Goal: Task Accomplishment & Management: Use online tool/utility

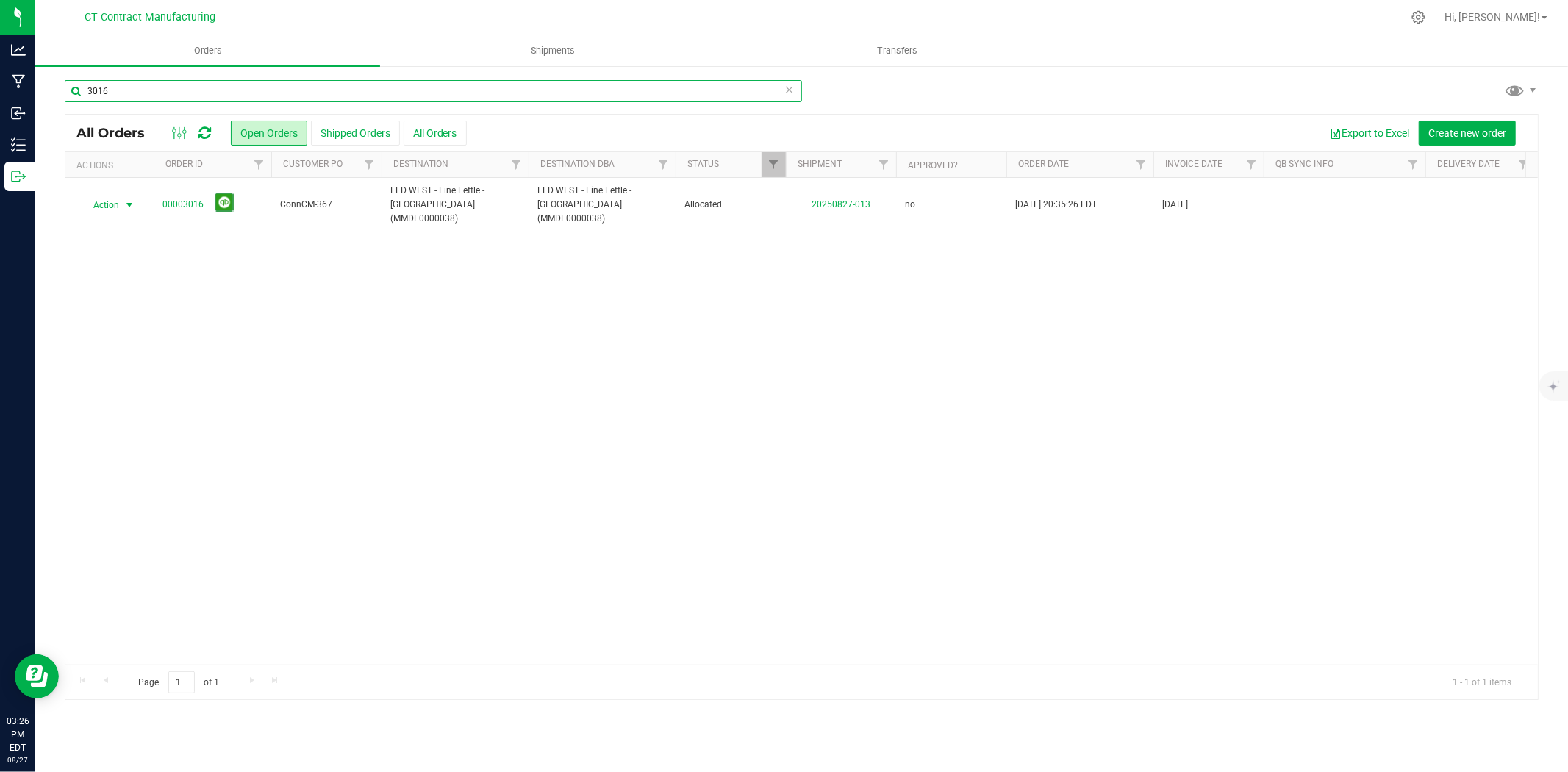
drag, startPoint x: 0, startPoint y: 0, endPoint x: 98, endPoint y: 87, distance: 131.0
click at [98, 87] on input "3016" at bounding box center [433, 91] width 737 height 22
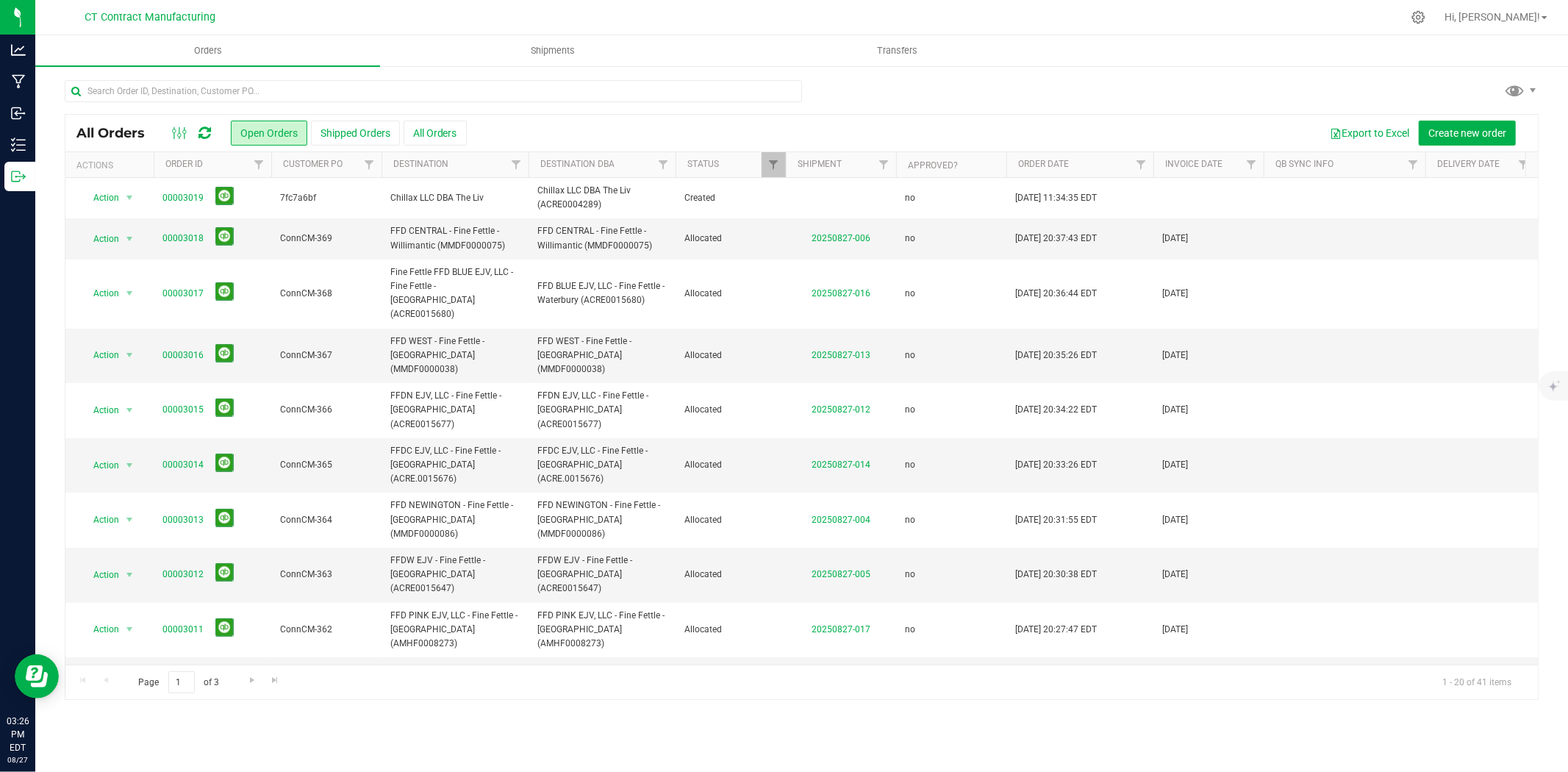
click at [373, 16] on div at bounding box center [832, 17] width 1139 height 28
click at [203, 137] on icon at bounding box center [205, 133] width 13 height 15
click at [517, 10] on div at bounding box center [832, 17] width 1139 height 28
click at [173, 100] on input "text" at bounding box center [433, 91] width 737 height 22
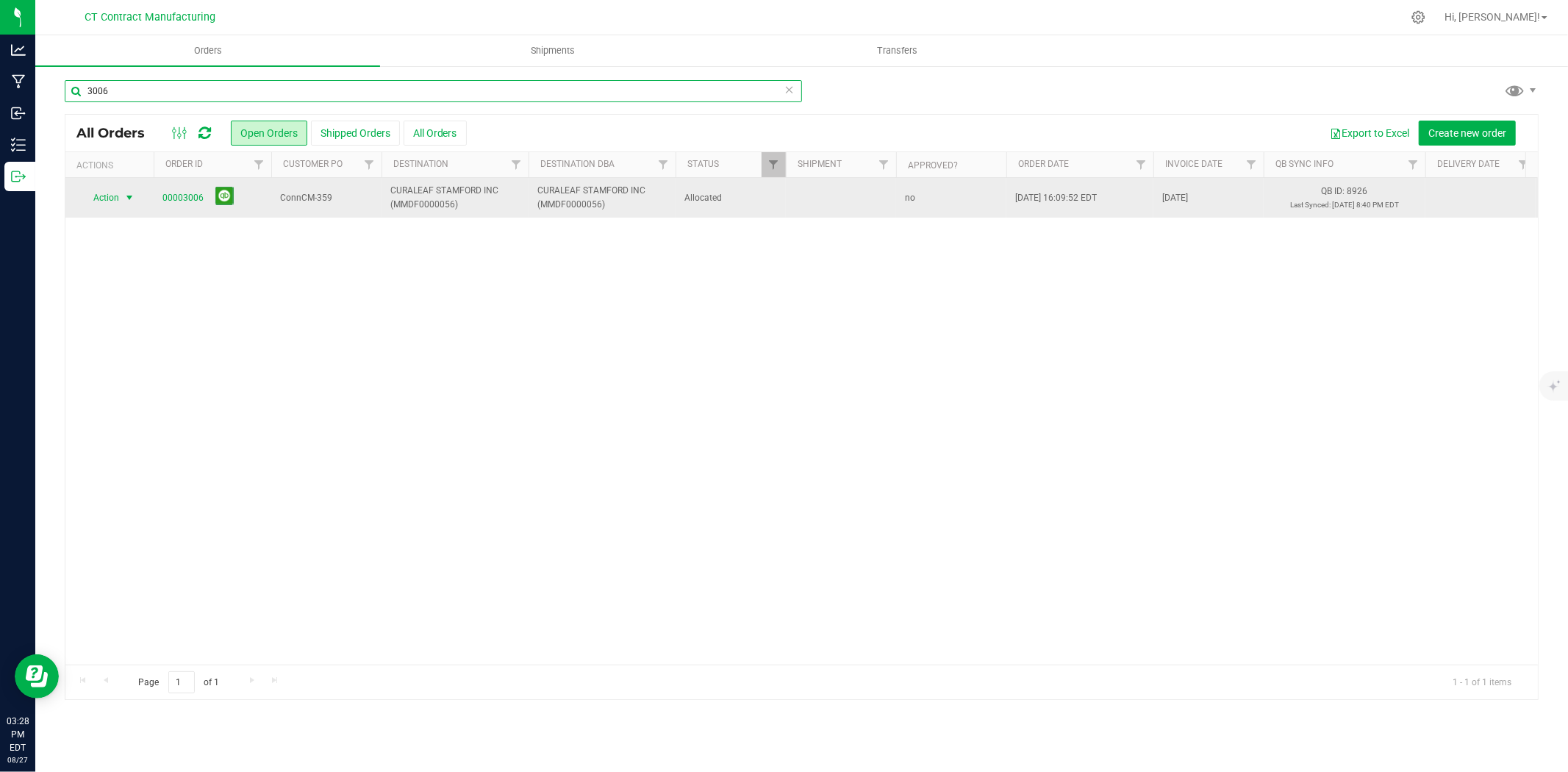
type input "3006"
click at [129, 192] on span "select" at bounding box center [129, 198] width 12 height 12
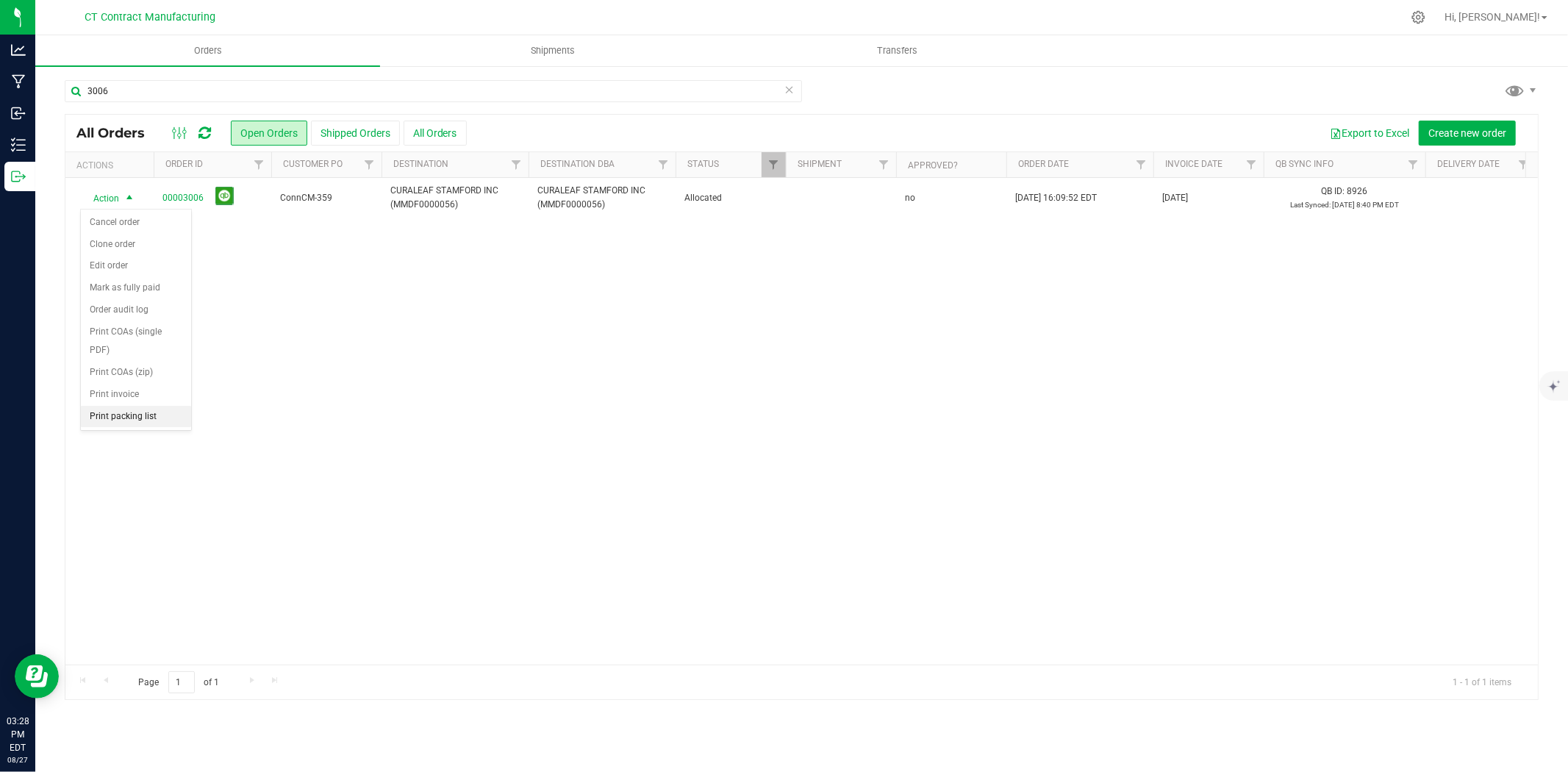
click at [129, 428] on li "Print packing list" at bounding box center [136, 417] width 110 height 22
click at [113, 95] on input "3006" at bounding box center [433, 91] width 737 height 22
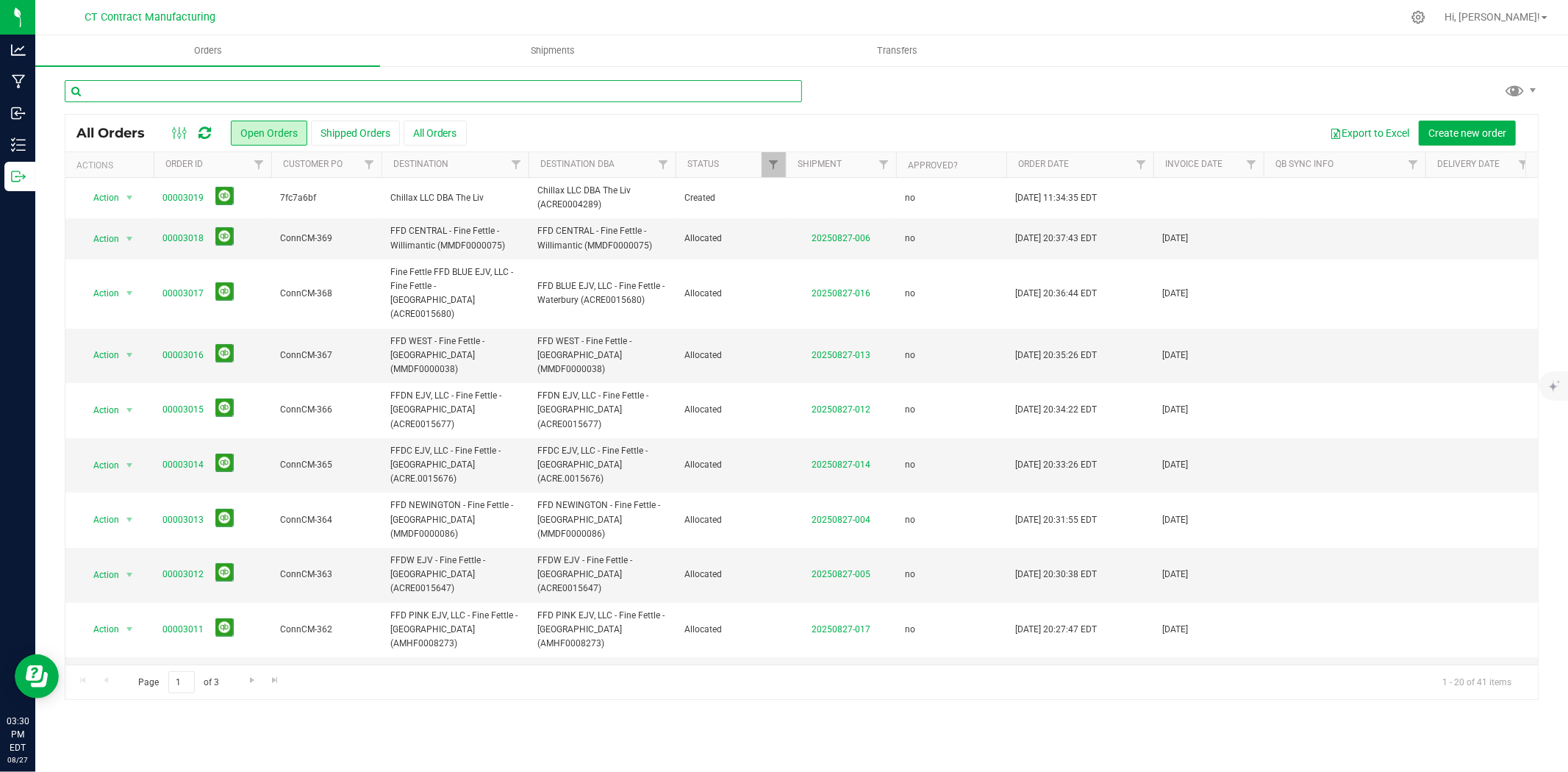
click at [342, 85] on input "text" at bounding box center [433, 91] width 737 height 22
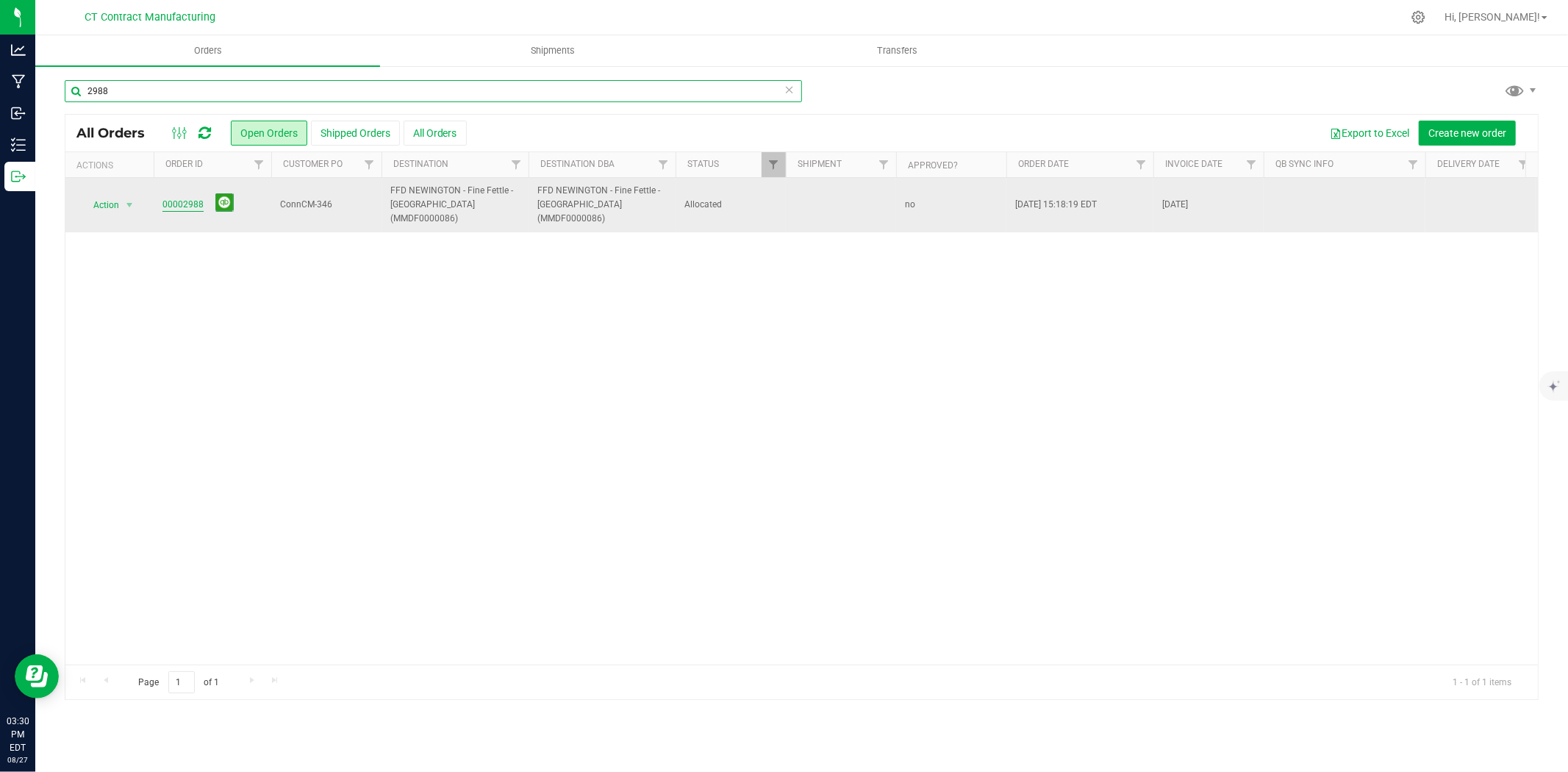
type input "2988"
click at [171, 202] on link "00002988" at bounding box center [183, 205] width 41 height 14
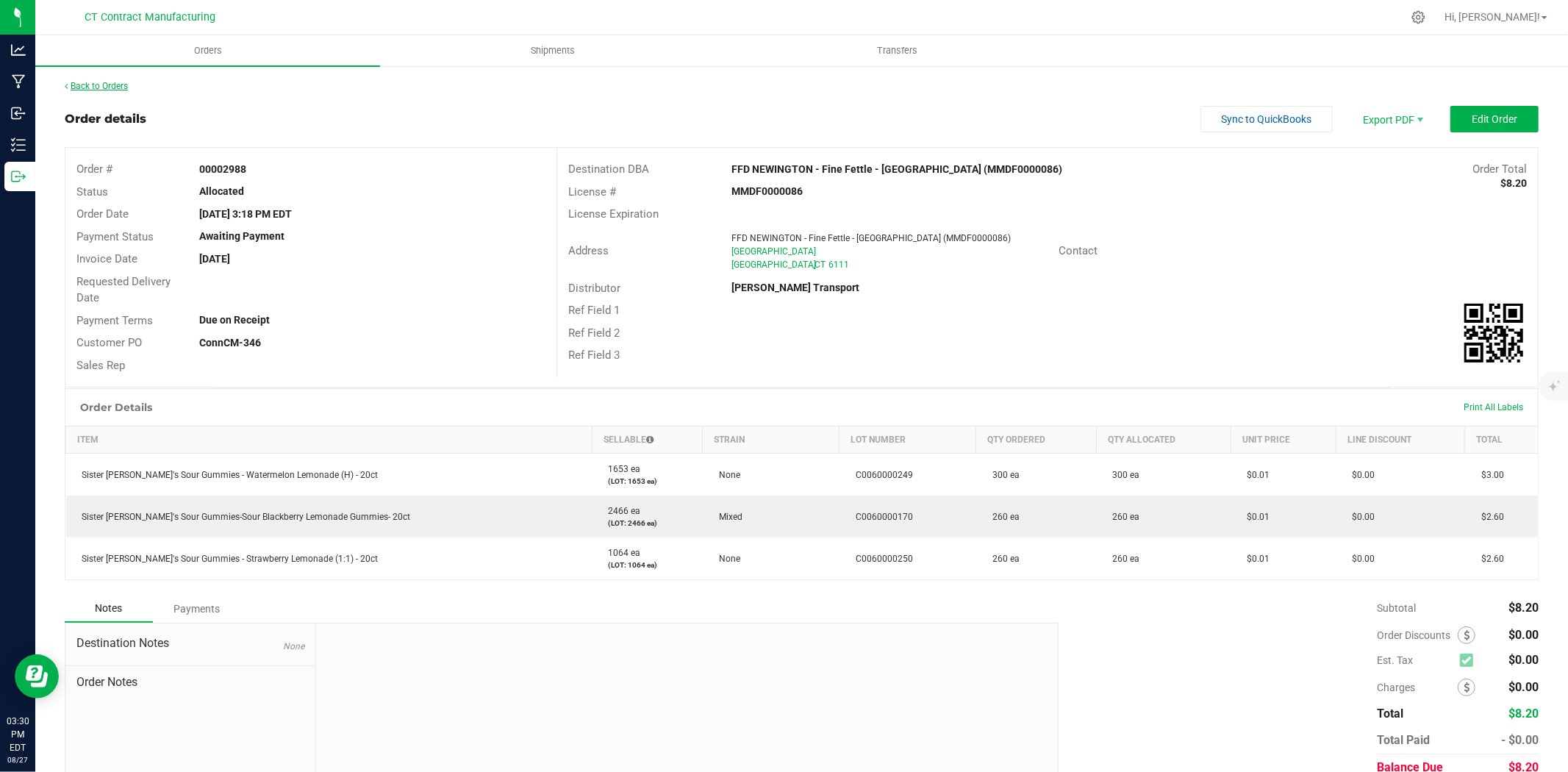
click at [100, 90] on link "Back to Orders" at bounding box center [96, 86] width 63 height 10
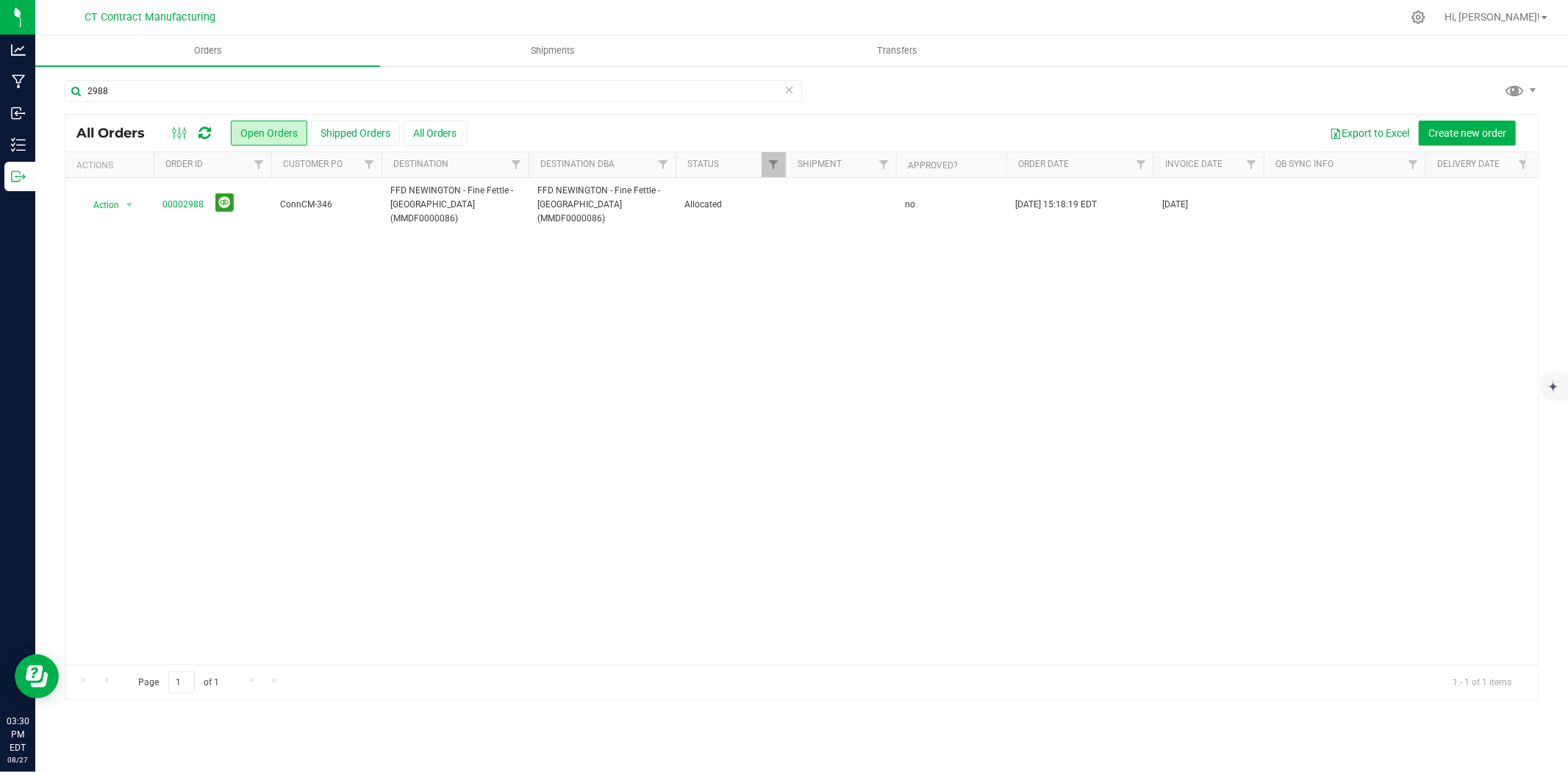
click at [810, 3] on div at bounding box center [832, 17] width 1139 height 28
click at [654, 3] on div at bounding box center [832, 17] width 1139 height 28
click at [106, 86] on input "2988" at bounding box center [433, 91] width 737 height 22
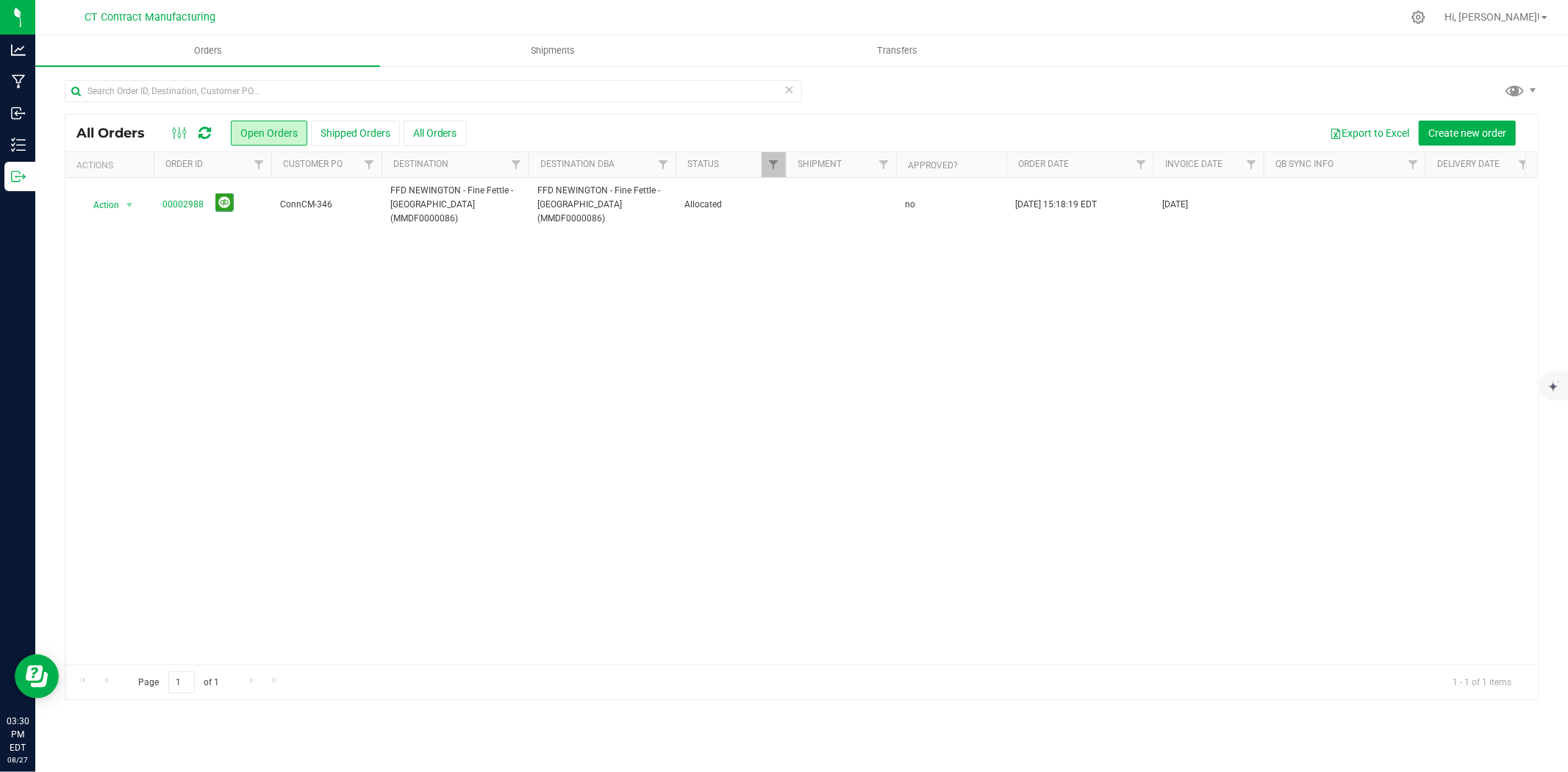
click at [350, 6] on div at bounding box center [832, 17] width 1139 height 28
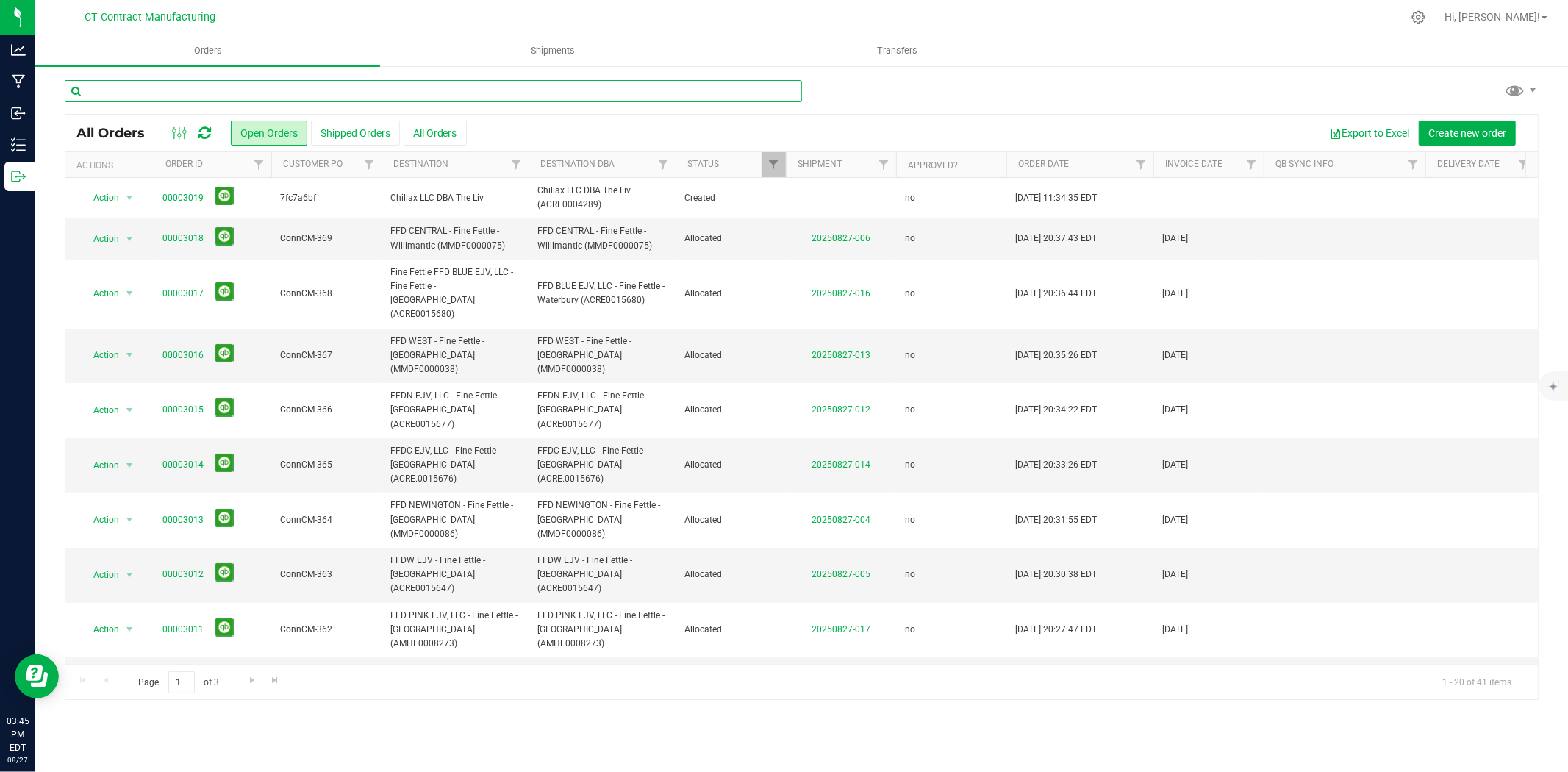
click at [306, 97] on input "text" at bounding box center [433, 91] width 737 height 22
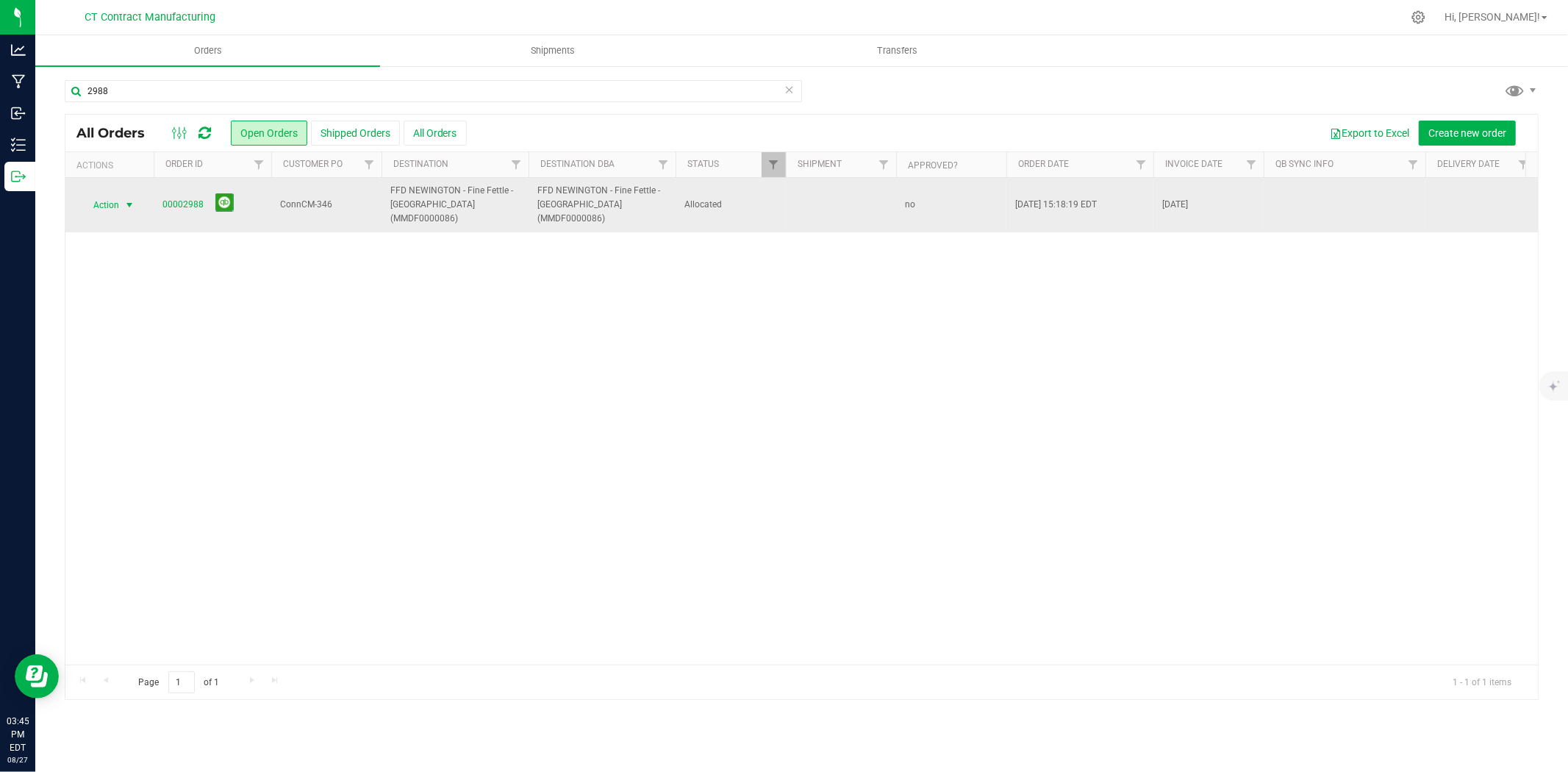
click at [124, 200] on span "select" at bounding box center [129, 205] width 12 height 12
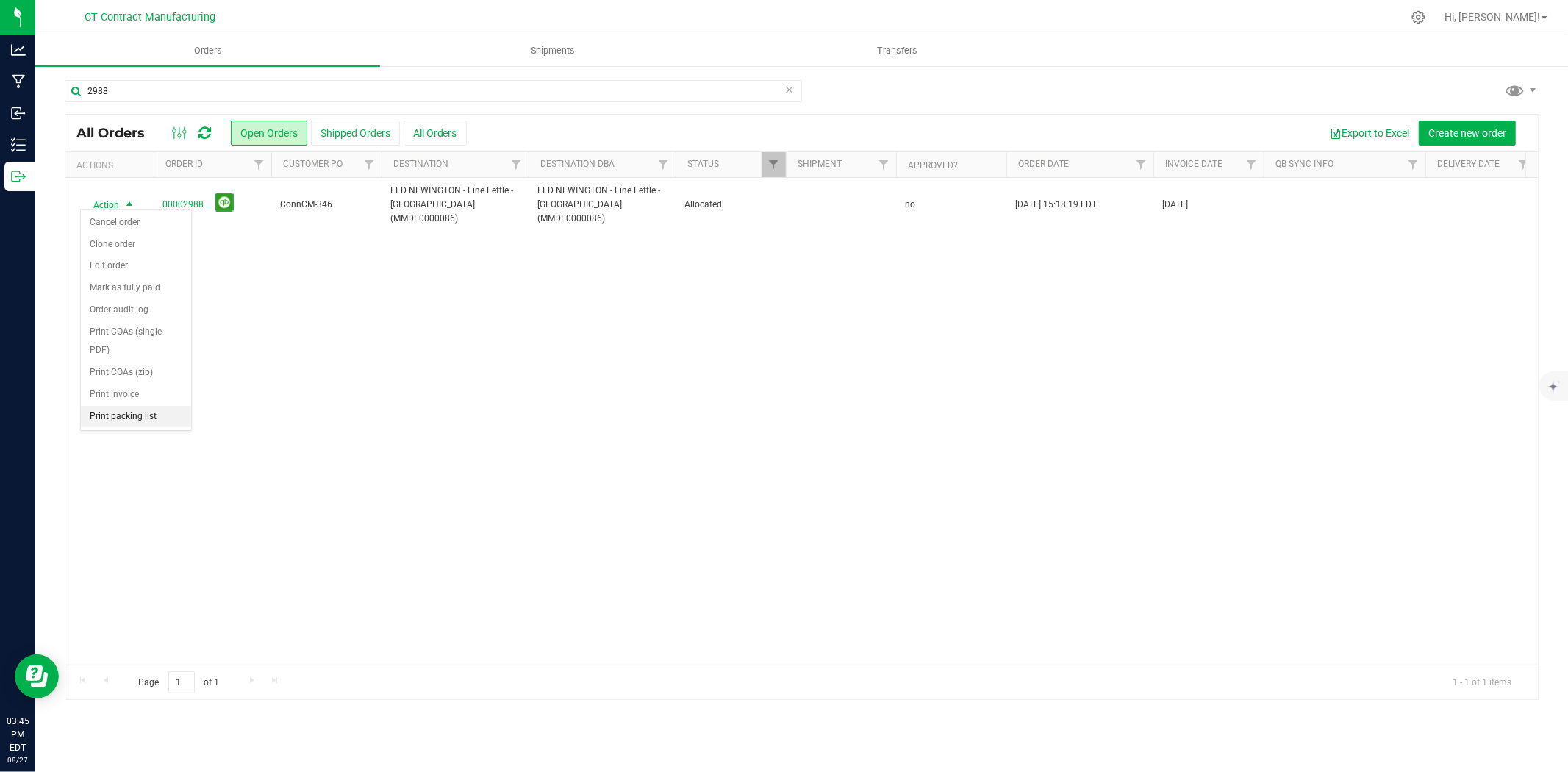
click at [132, 420] on li "Print packing list" at bounding box center [136, 417] width 110 height 22
drag, startPoint x: 98, startPoint y: 94, endPoint x: 142, endPoint y: 91, distance: 44.1
click at [142, 91] on input "2988" at bounding box center [433, 91] width 737 height 22
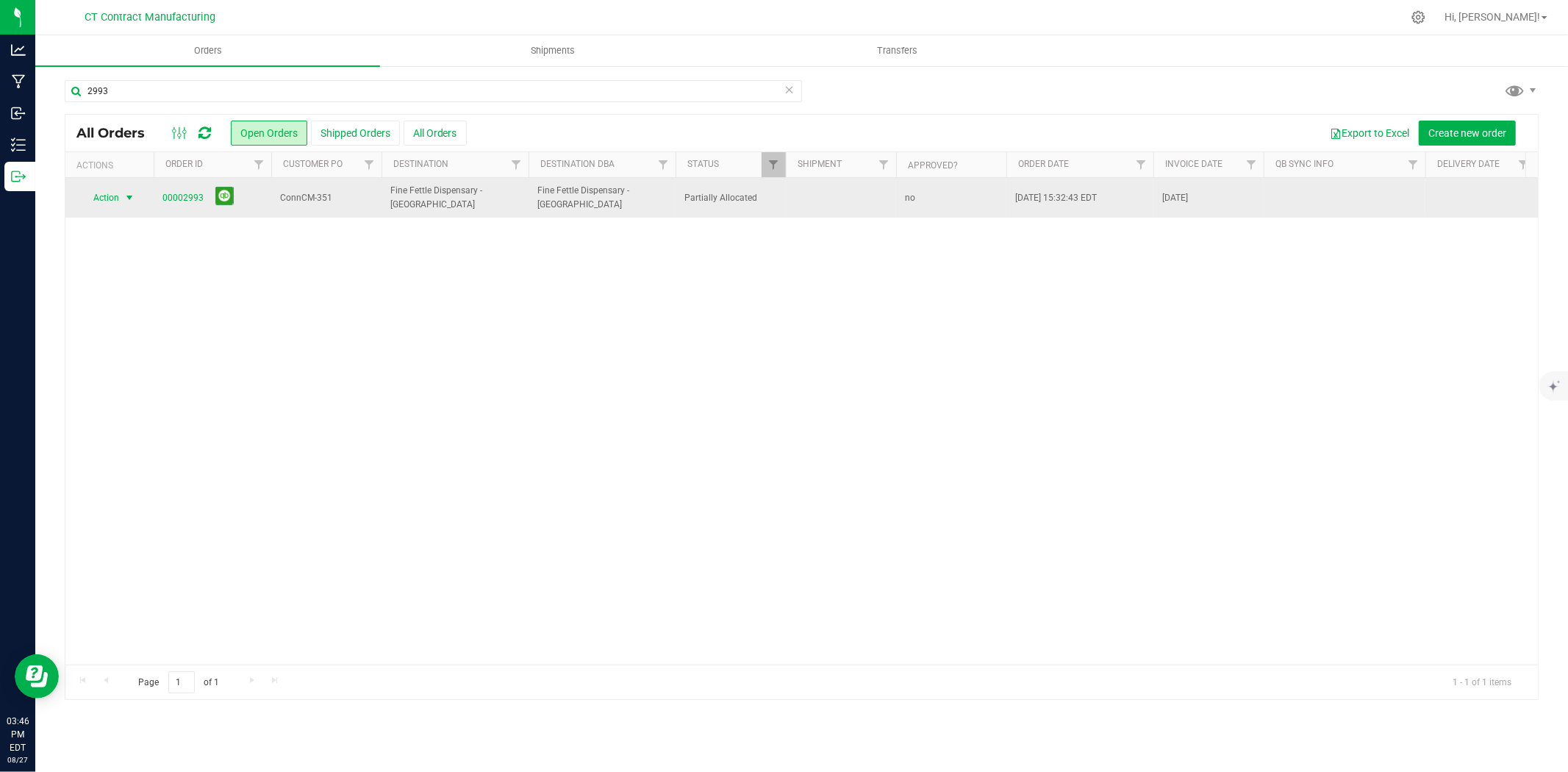
click at [130, 200] on span "select" at bounding box center [129, 198] width 12 height 12
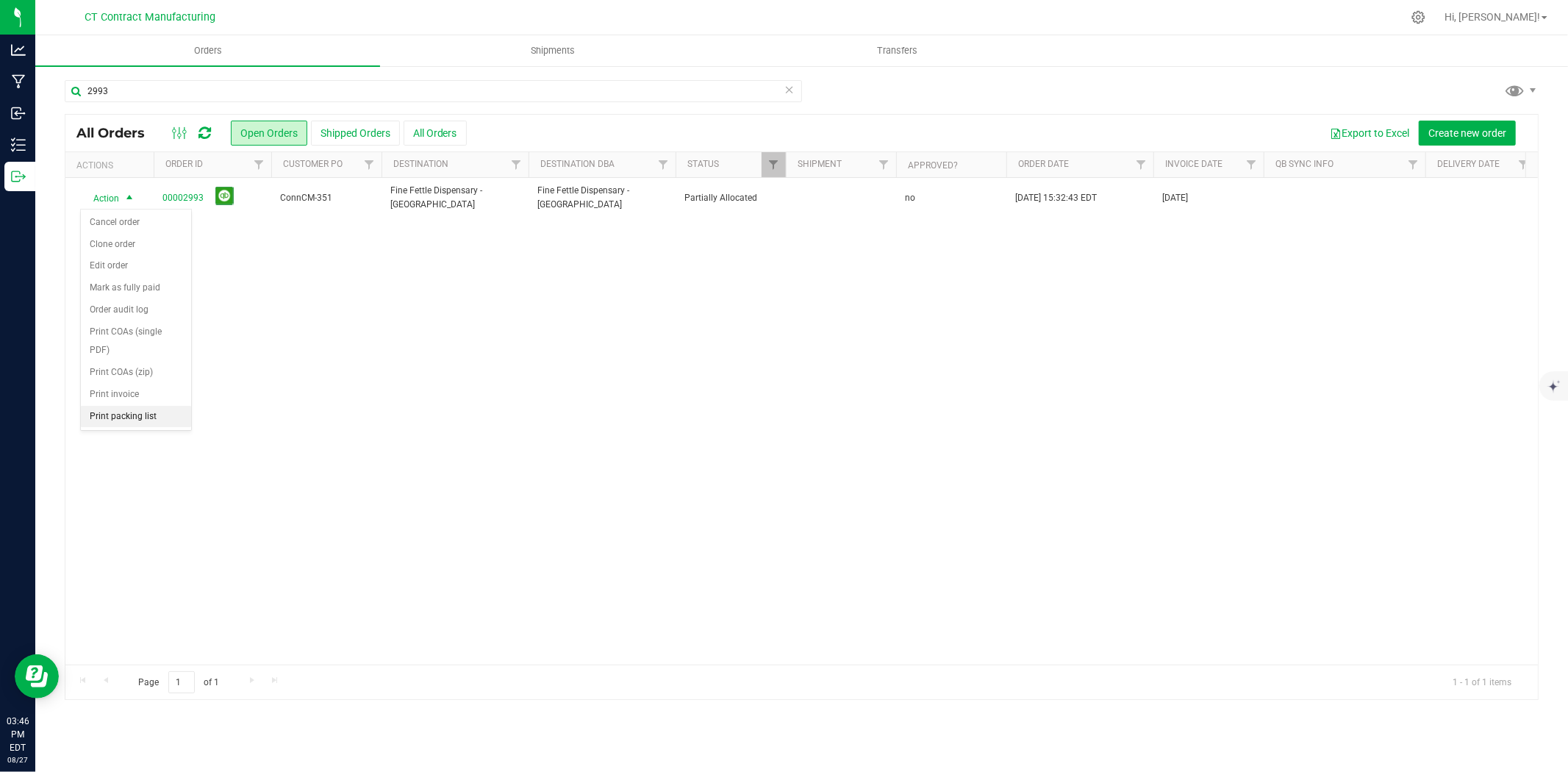
click at [141, 422] on li "Print packing list" at bounding box center [136, 417] width 110 height 22
click at [187, 91] on input "2993" at bounding box center [433, 91] width 737 height 22
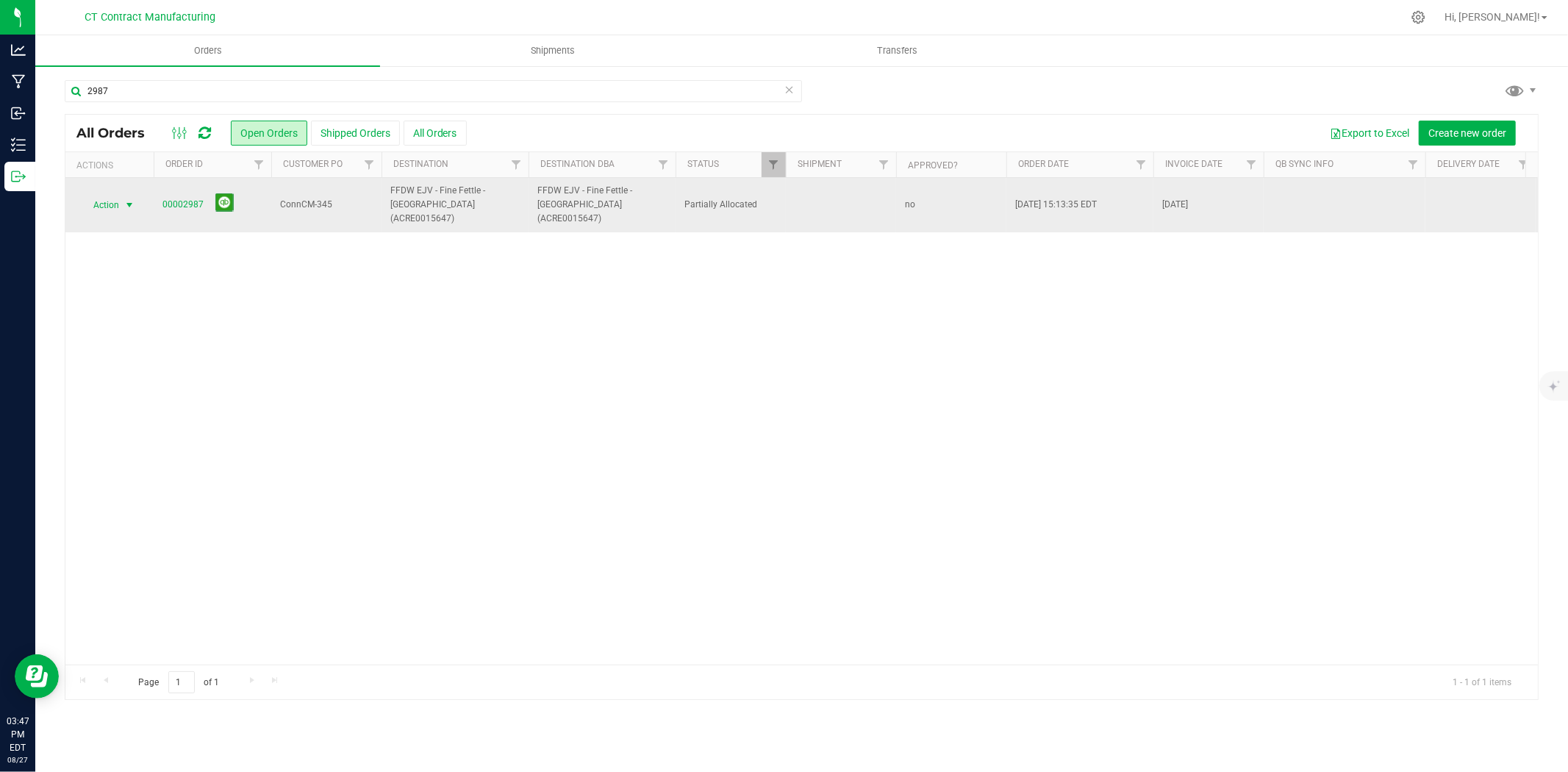
click at [124, 203] on span "select" at bounding box center [129, 205] width 12 height 12
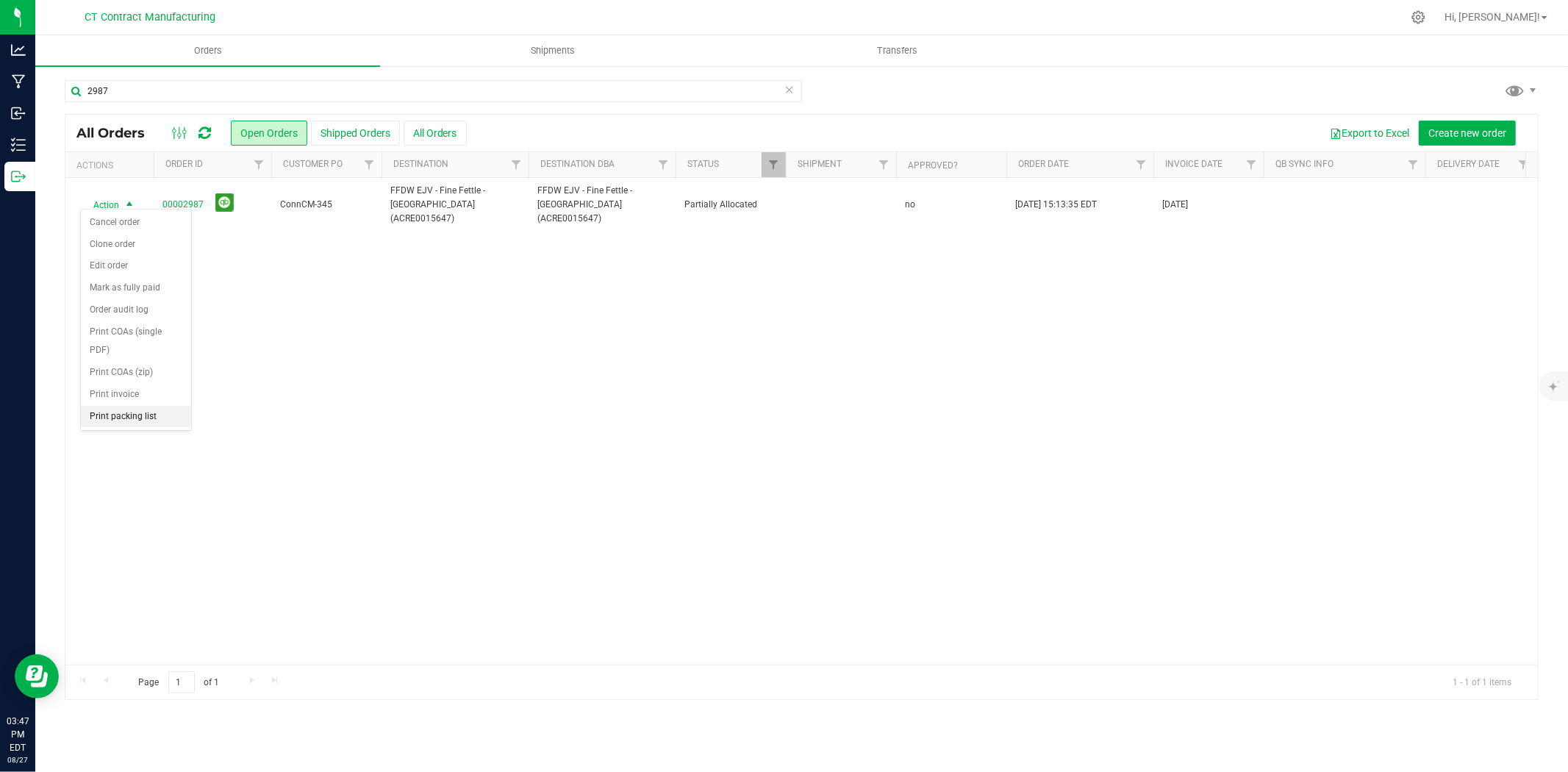
click at [133, 412] on li "Print packing list" at bounding box center [136, 417] width 110 height 22
click at [135, 98] on input "2987" at bounding box center [433, 91] width 737 height 22
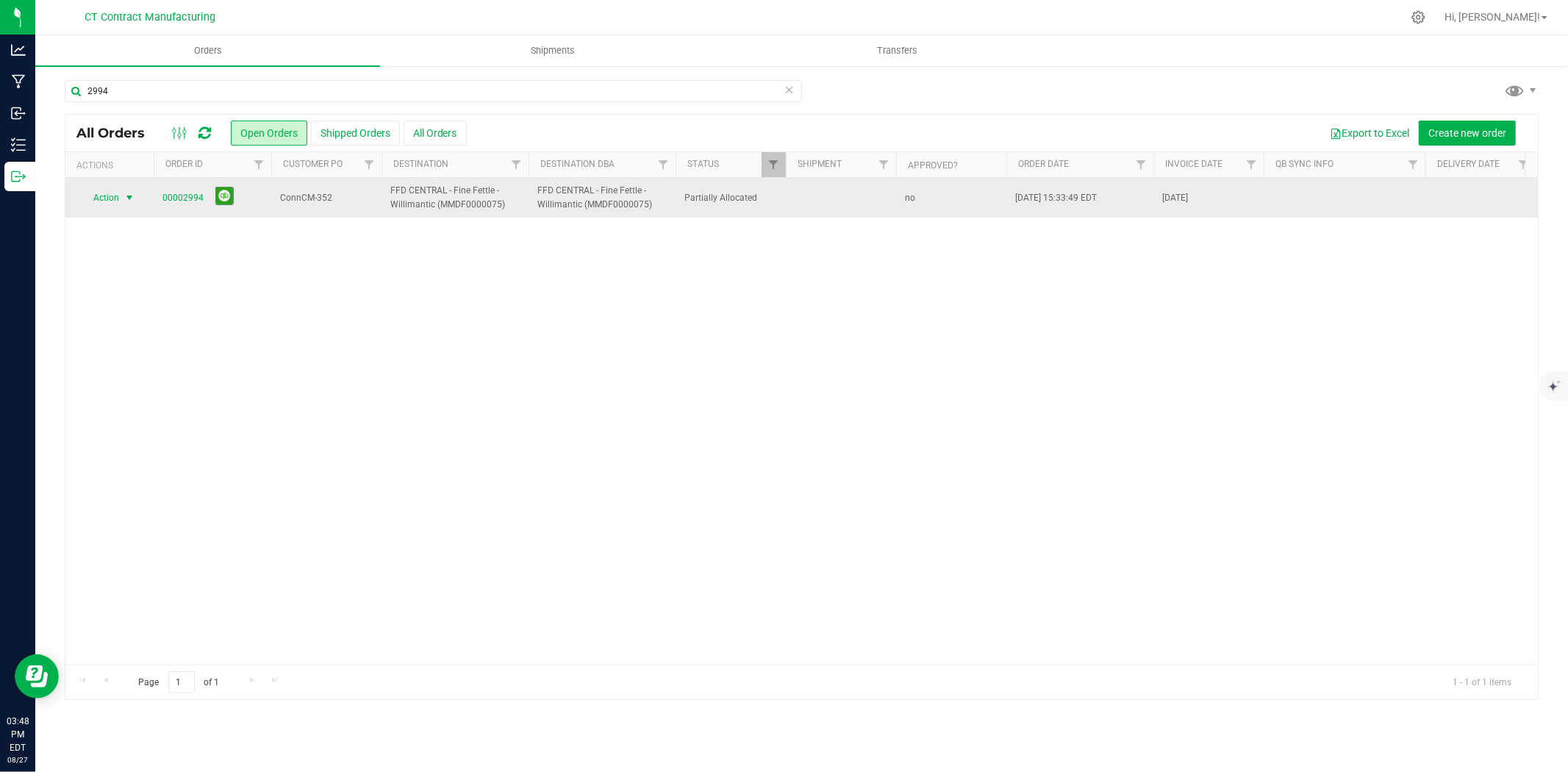
click at [128, 202] on span "select" at bounding box center [129, 198] width 12 height 12
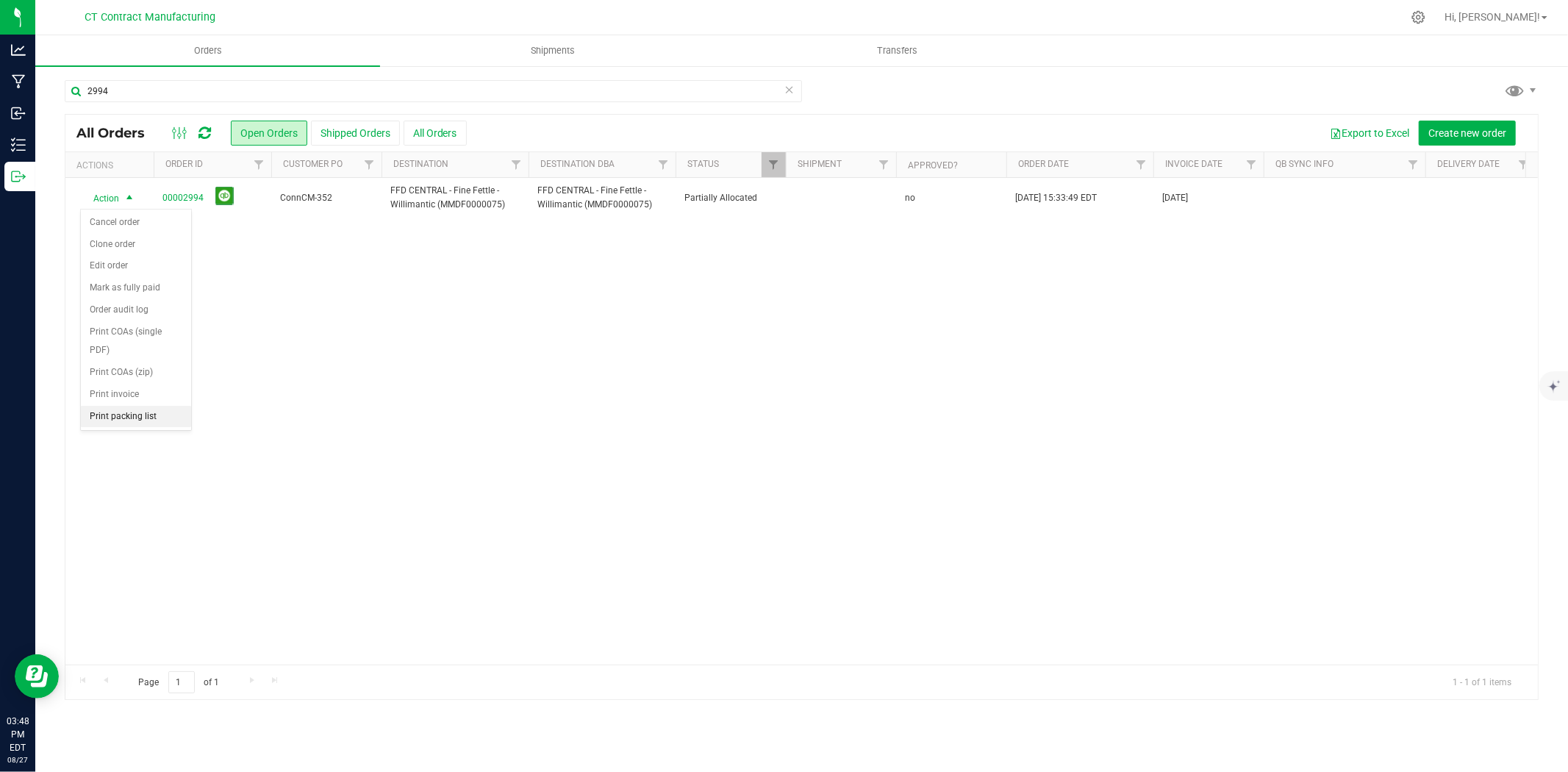
click at [117, 415] on li "Print packing list" at bounding box center [136, 417] width 110 height 22
click at [133, 89] on input "2994" at bounding box center [433, 91] width 737 height 22
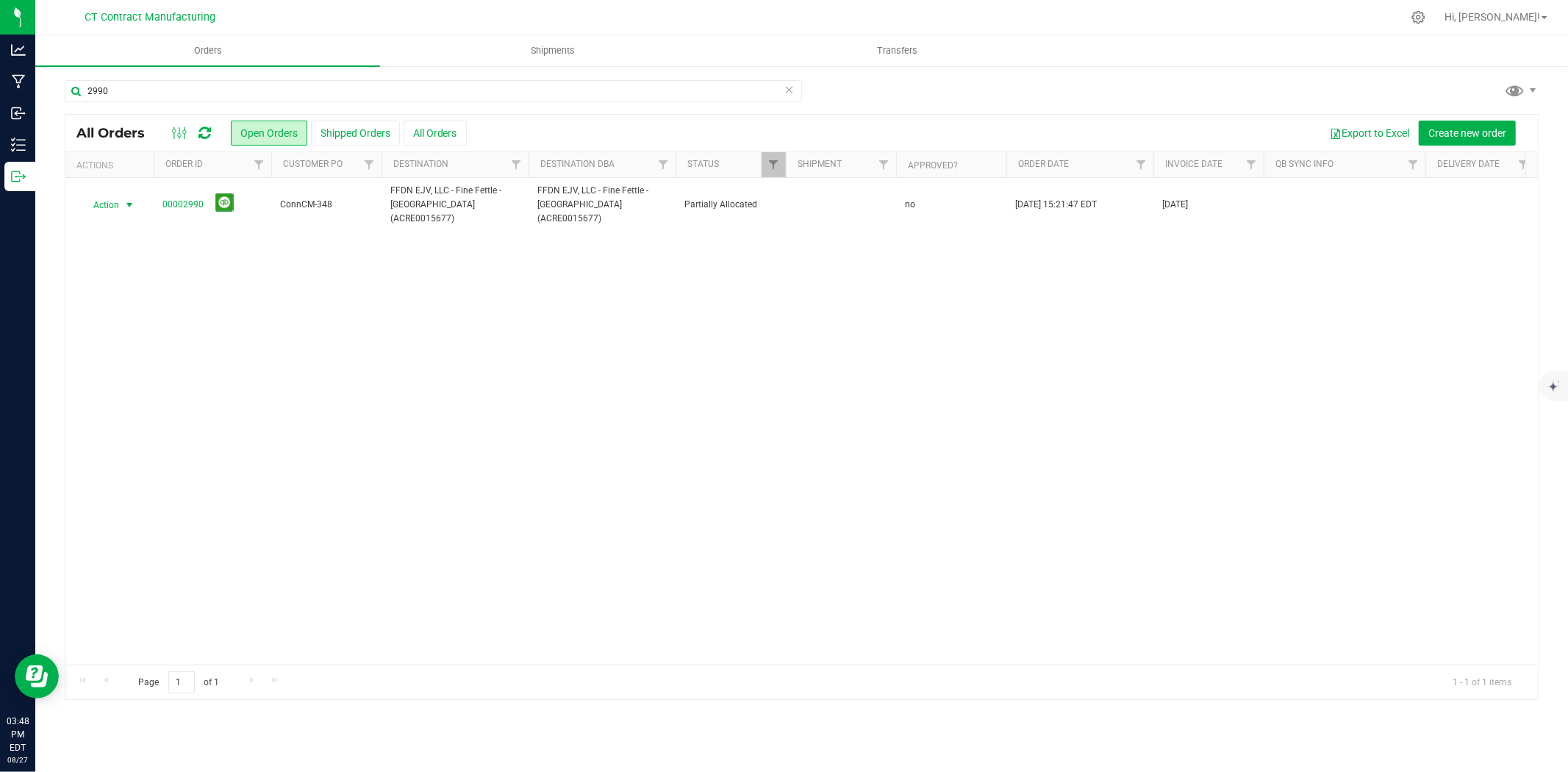
click at [127, 199] on span "select" at bounding box center [129, 205] width 12 height 12
click at [127, 424] on li "Print packing list" at bounding box center [136, 417] width 110 height 22
click at [155, 92] on input "2990" at bounding box center [433, 91] width 737 height 22
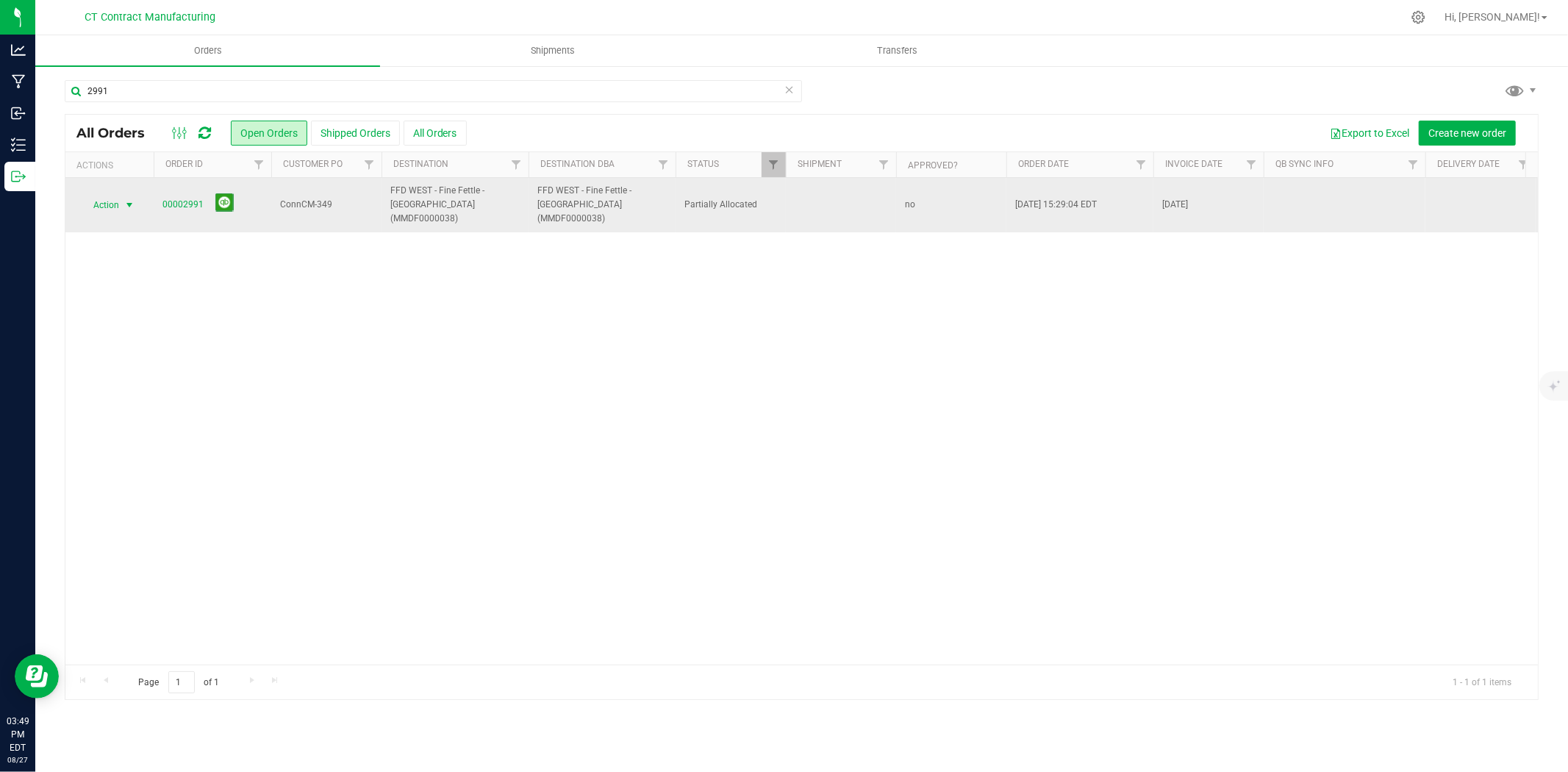
click at [124, 199] on span "select" at bounding box center [129, 205] width 12 height 12
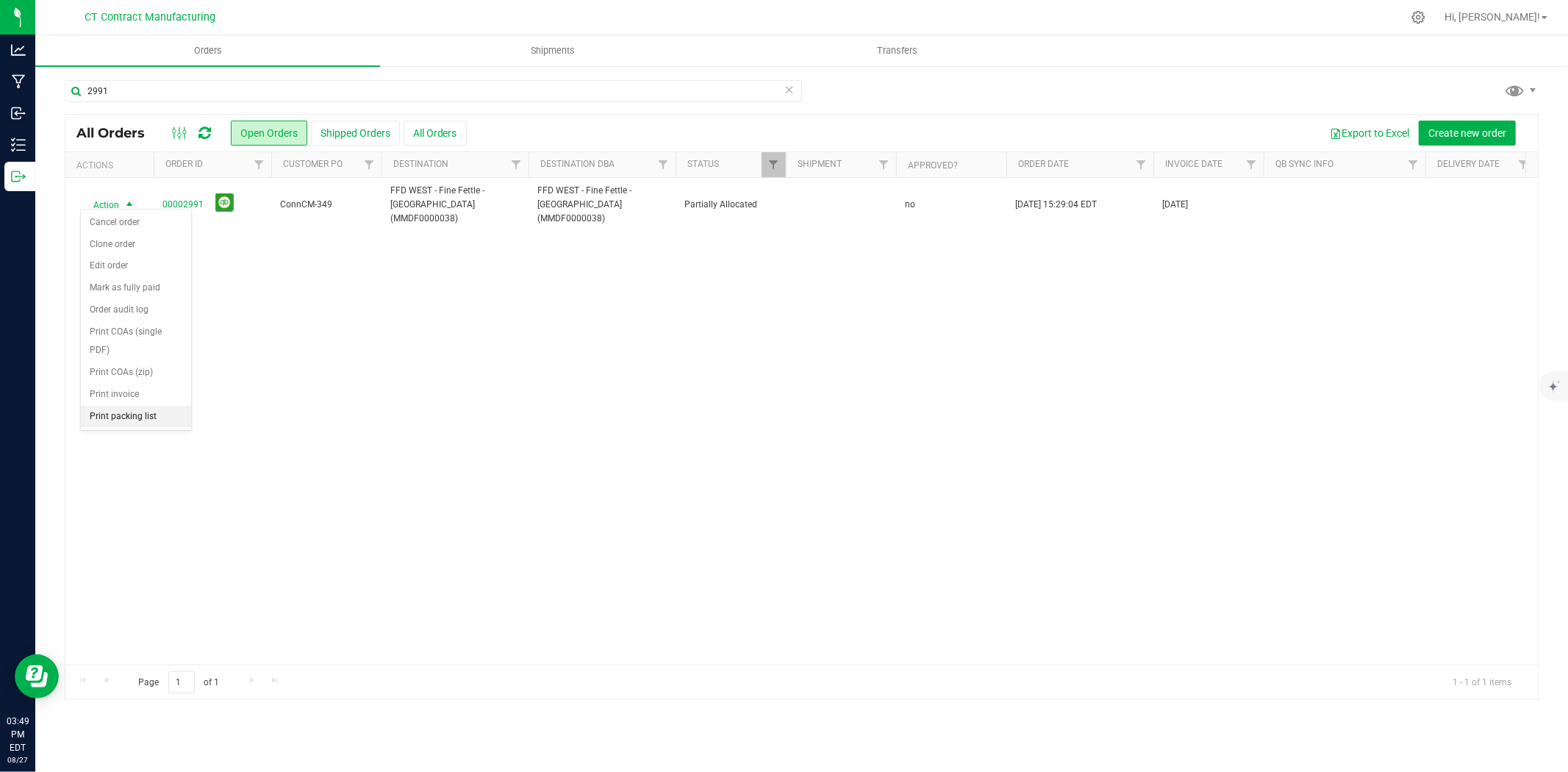
click at [137, 416] on li "Print packing list" at bounding box center [136, 417] width 110 height 22
click at [117, 89] on input "2991" at bounding box center [433, 91] width 737 height 22
click at [128, 199] on span "select" at bounding box center [129, 205] width 12 height 12
click at [127, 421] on li "Print packing list" at bounding box center [136, 417] width 110 height 22
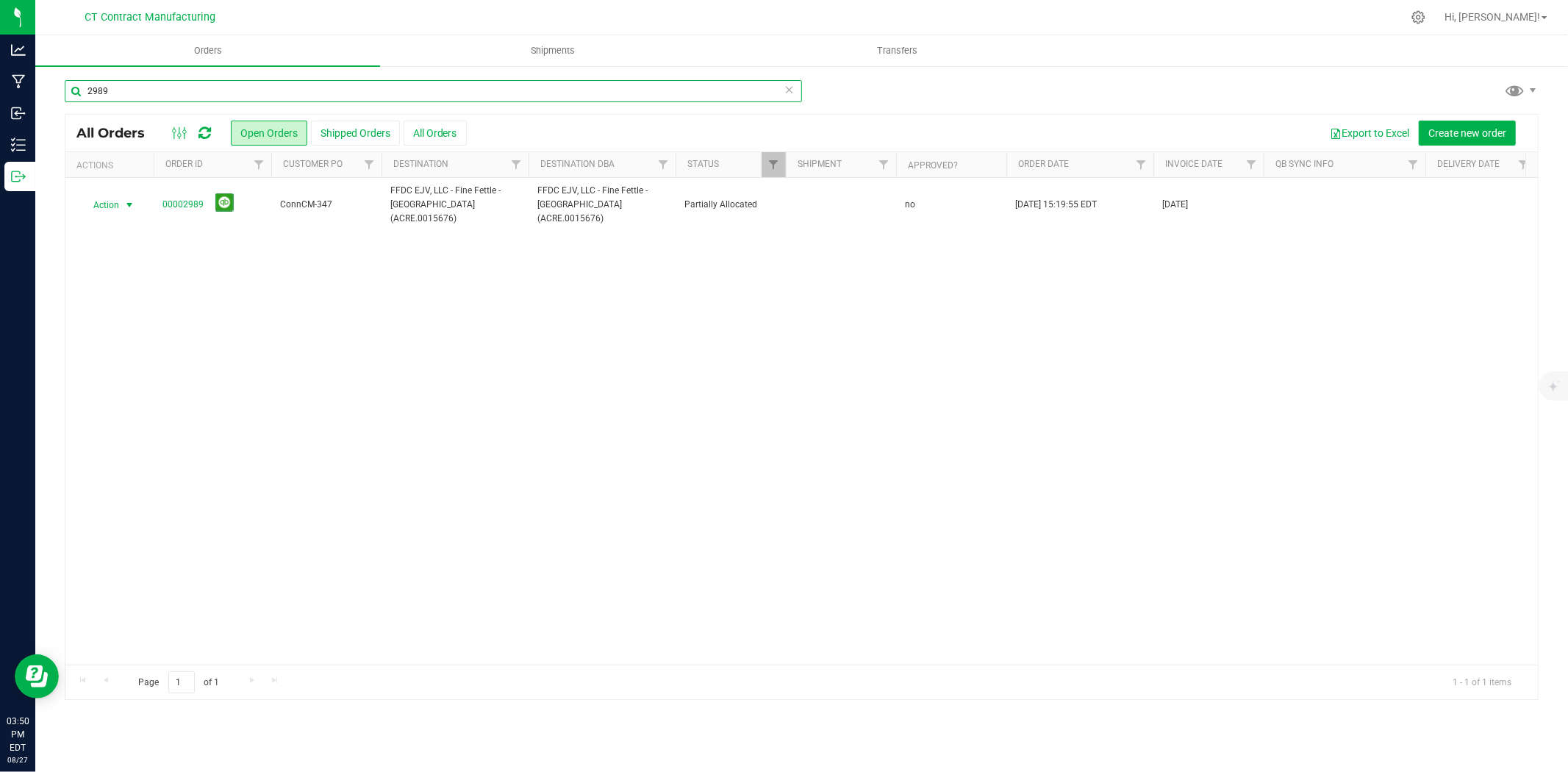
click at [129, 91] on input "2989" at bounding box center [433, 91] width 737 height 22
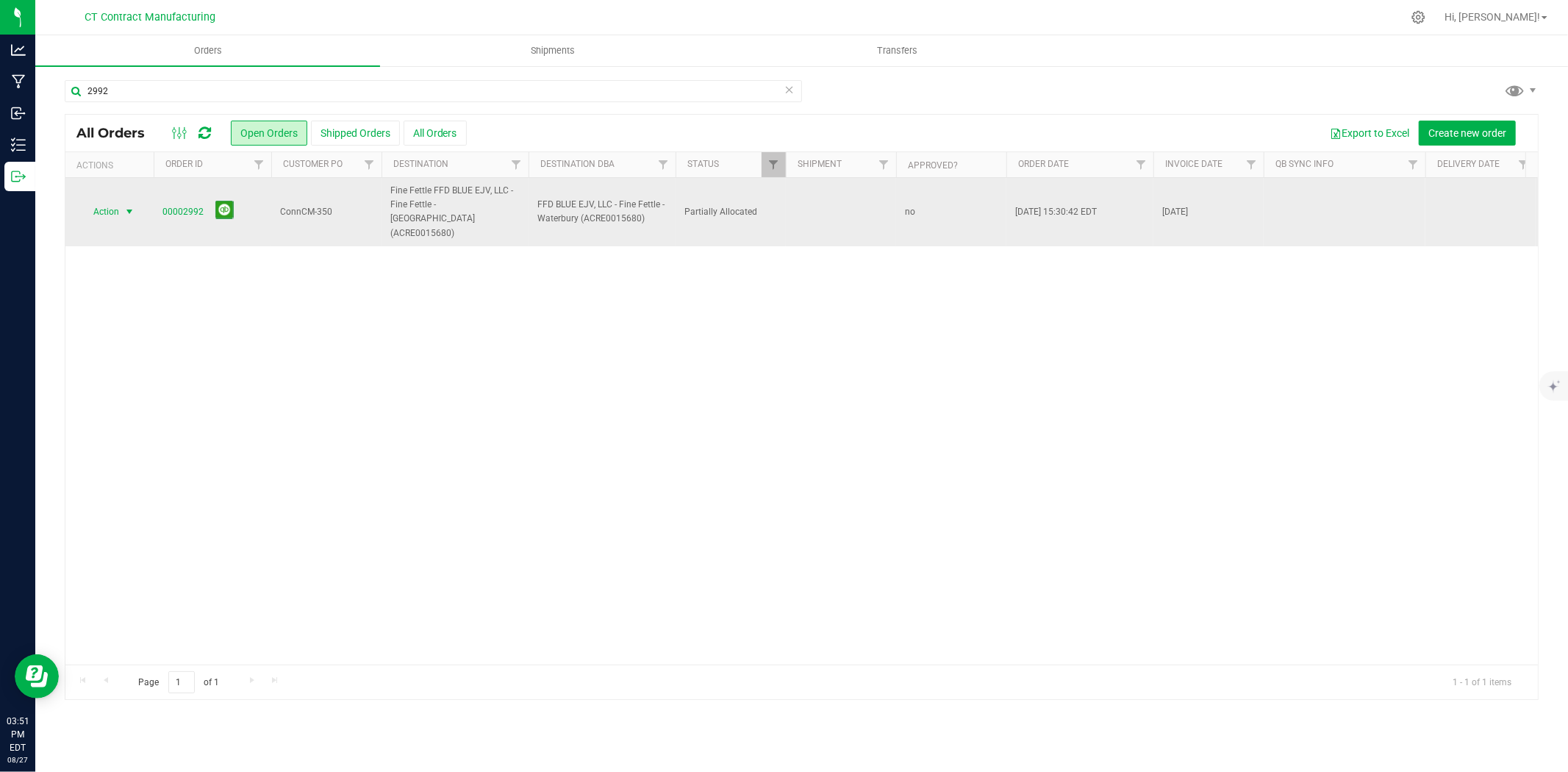
click at [125, 206] on span "select" at bounding box center [129, 211] width 12 height 12
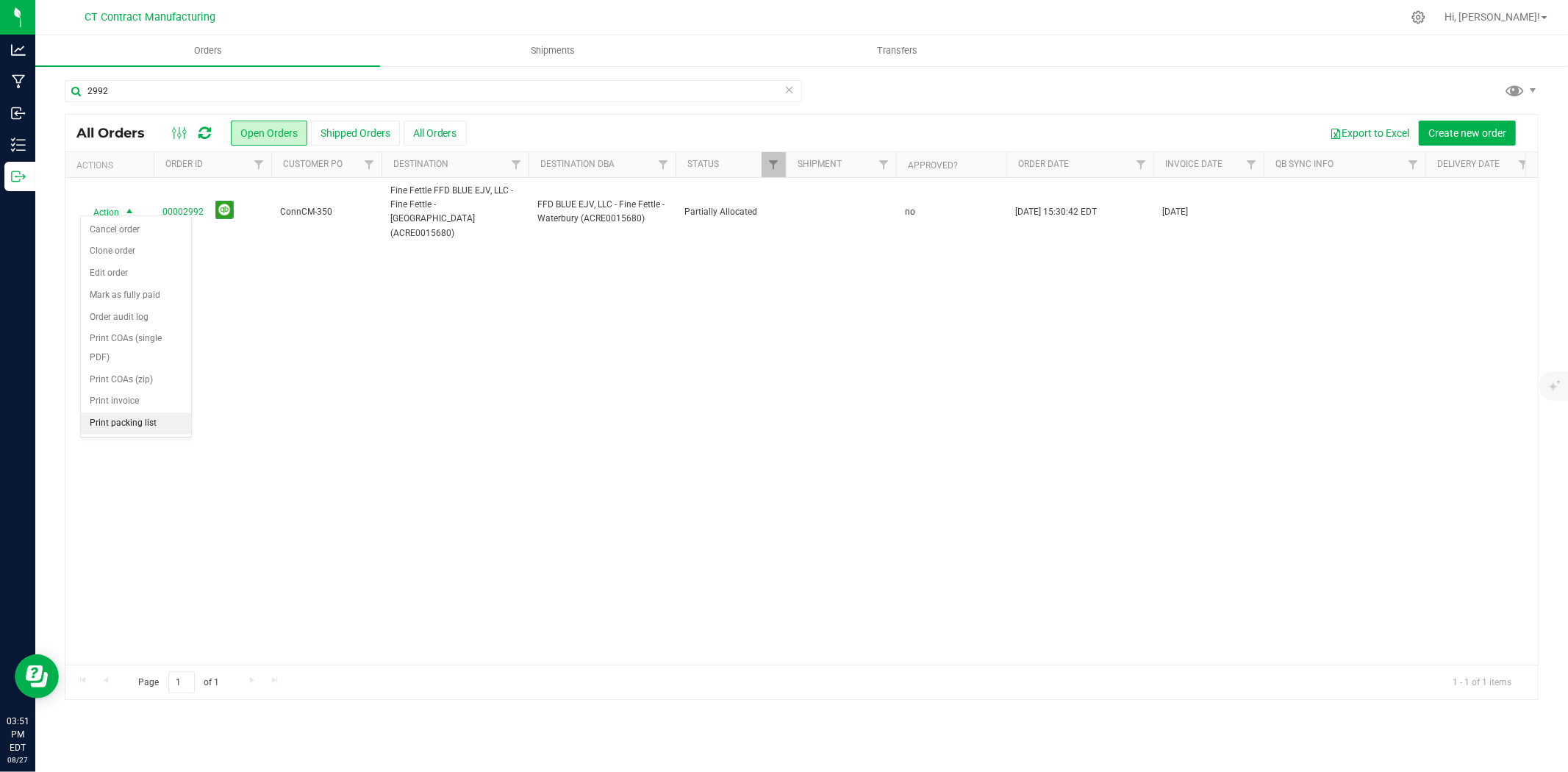
click at [129, 416] on li "Print packing list" at bounding box center [136, 424] width 110 height 22
click at [236, 90] on input "2992" at bounding box center [433, 91] width 737 height 22
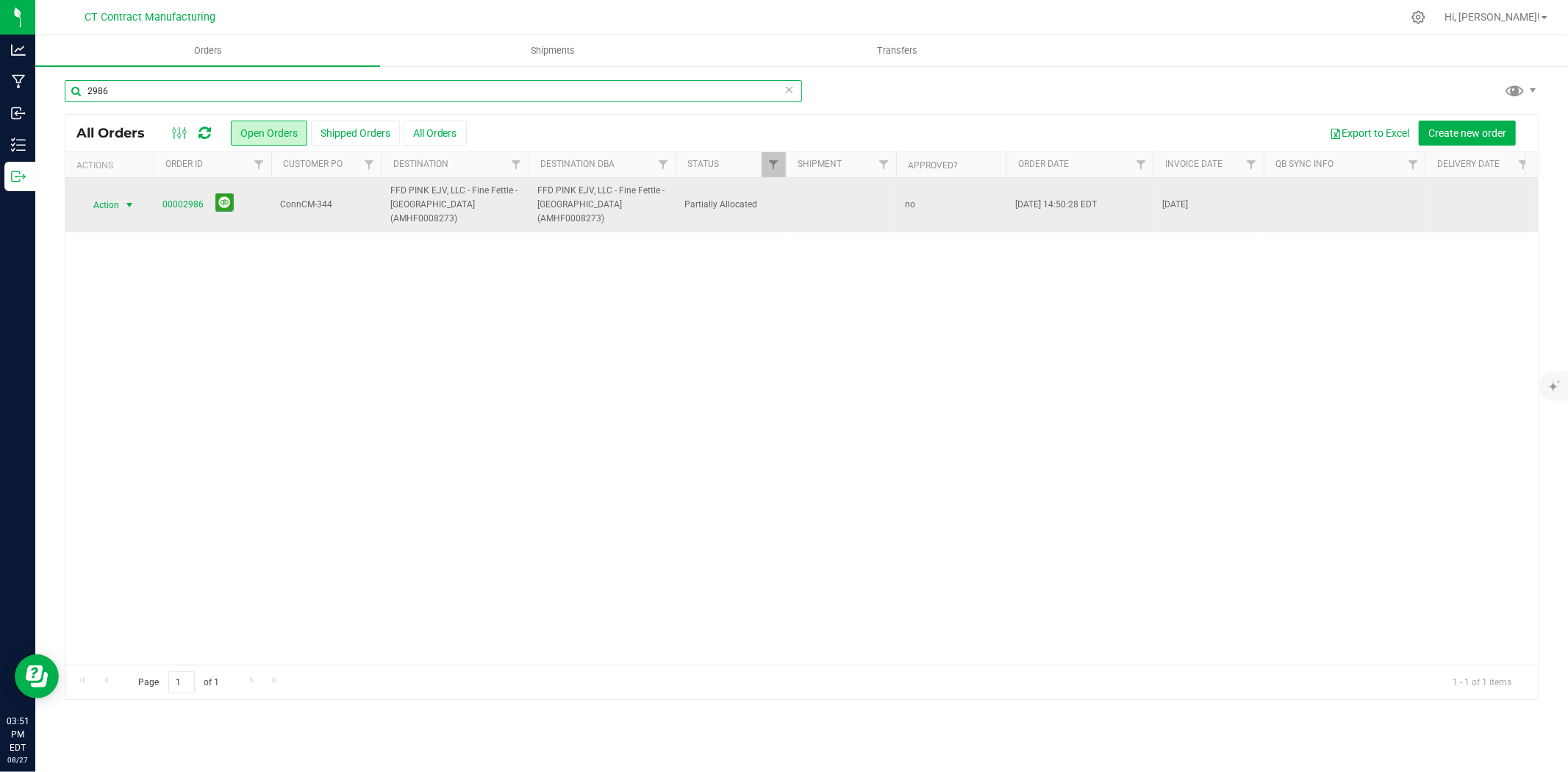
type input "2986"
click at [130, 199] on span "select" at bounding box center [129, 205] width 12 height 12
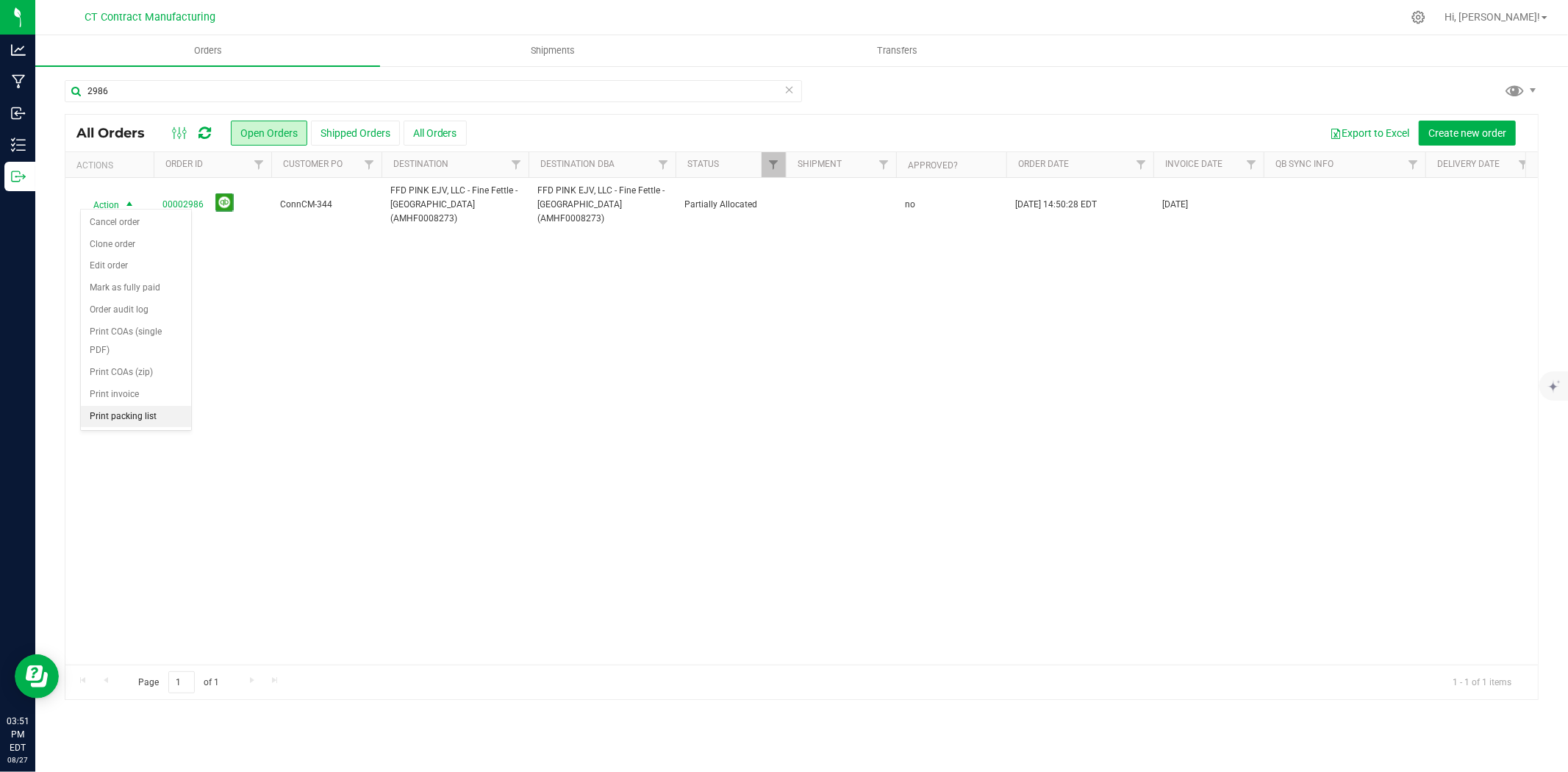
click at [151, 418] on li "Print packing list" at bounding box center [136, 417] width 110 height 22
click at [116, 95] on input "2986" at bounding box center [433, 91] width 737 height 22
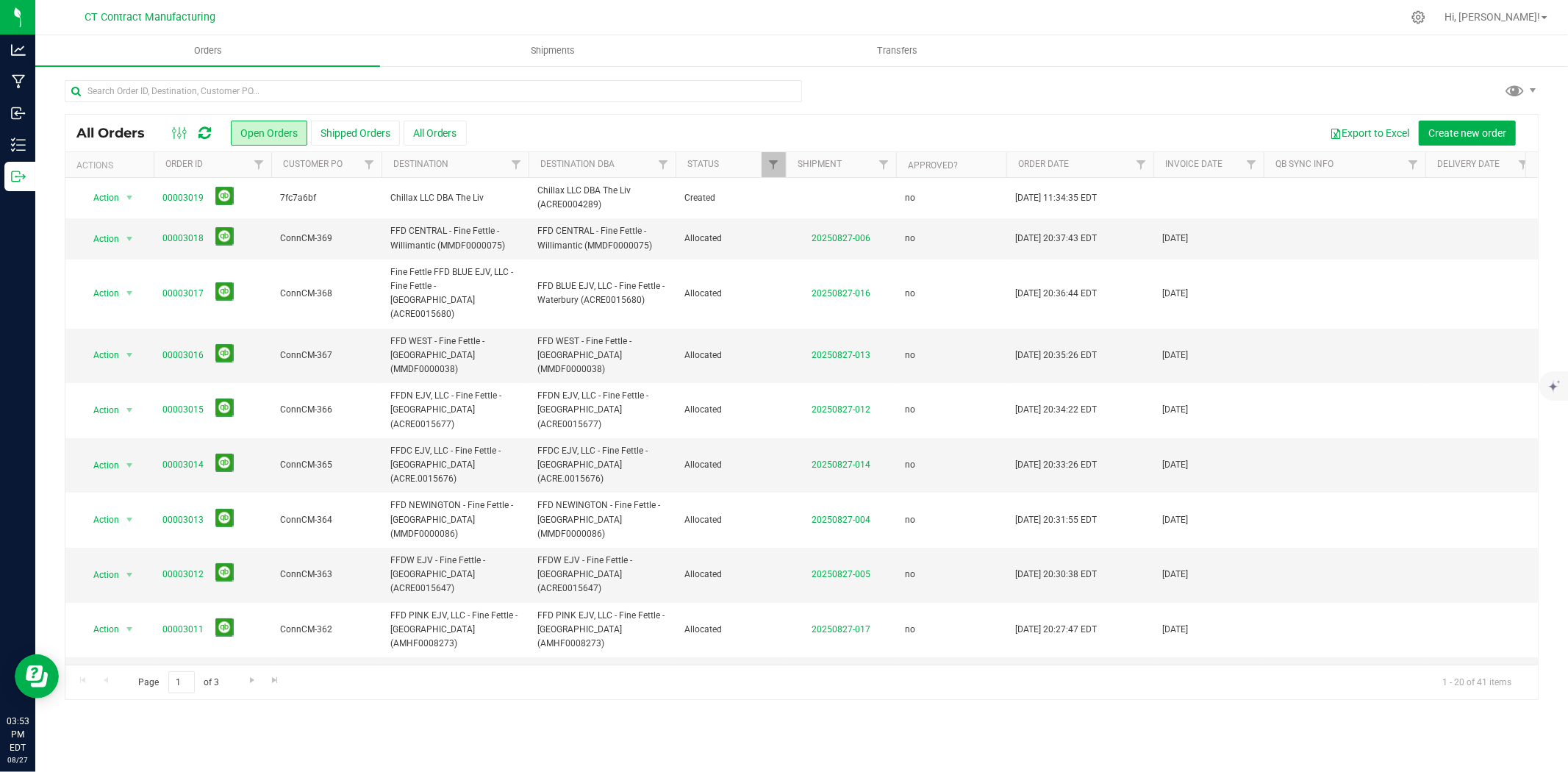
click at [887, 9] on div at bounding box center [832, 17] width 1139 height 28
